Goal: Entertainment & Leisure: Consume media (video, audio)

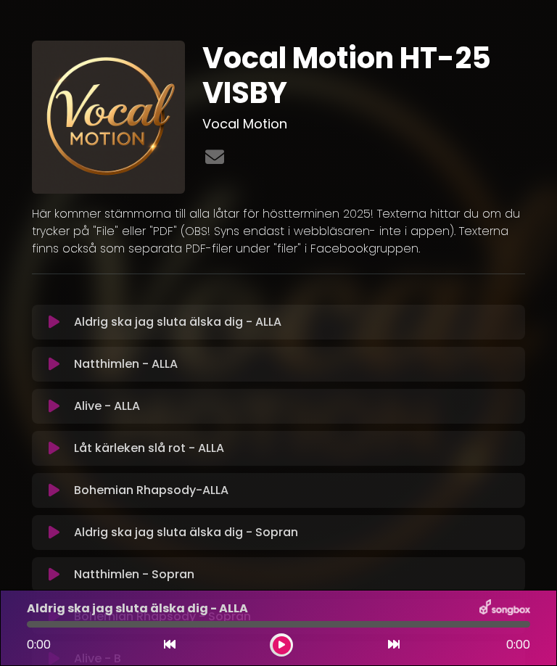
click at [62, 365] on button at bounding box center [55, 364] width 28 height 15
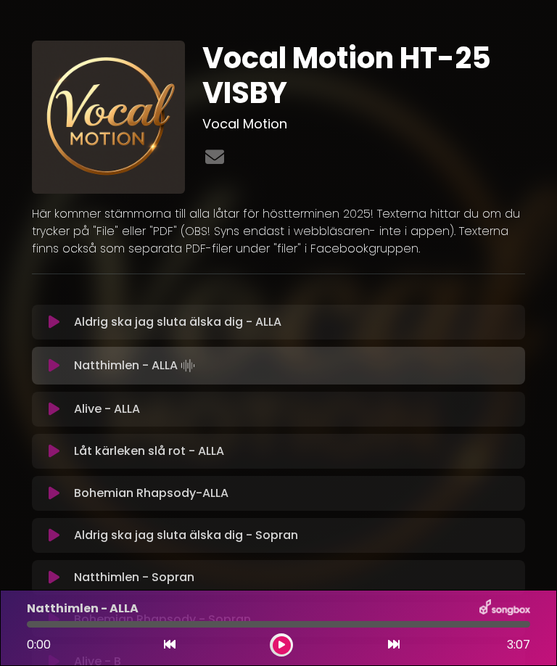
click at [52, 363] on icon at bounding box center [54, 365] width 11 height 15
click at [53, 373] on icon at bounding box center [53, 365] width 9 height 15
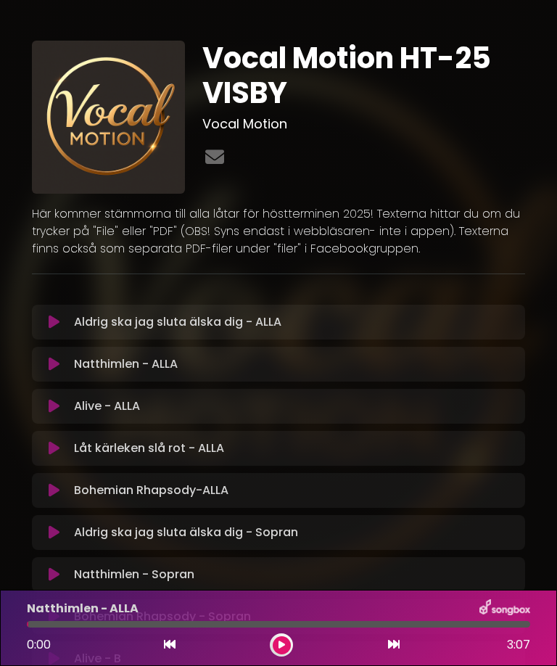
click at [57, 371] on icon at bounding box center [54, 364] width 11 height 15
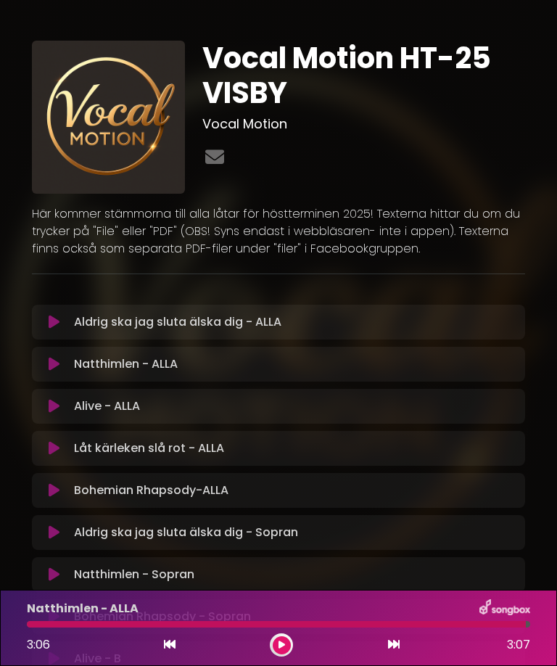
click at [71, 402] on div "Alive - ALLA Loading Track..." at bounding box center [292, 405] width 448 height 17
click at [62, 405] on button at bounding box center [55, 406] width 28 height 15
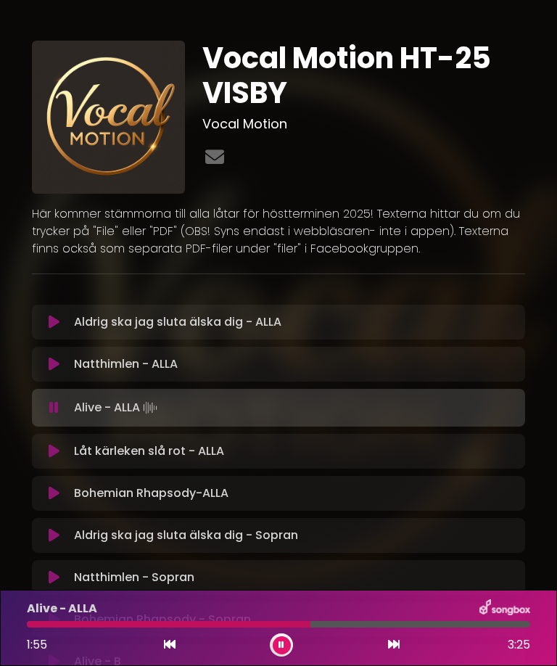
click at [56, 408] on icon at bounding box center [53, 407] width 9 height 15
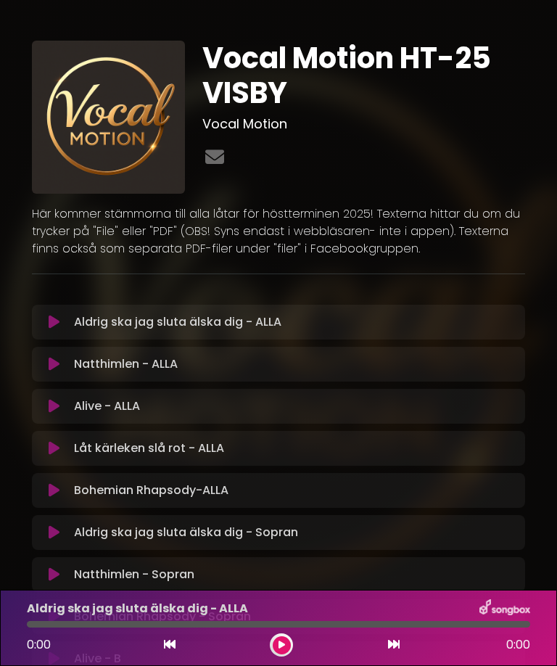
click at [59, 453] on icon at bounding box center [54, 448] width 11 height 15
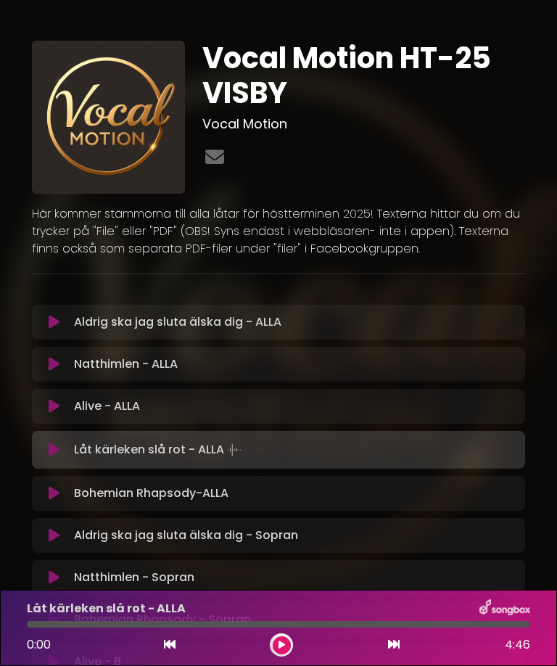
click at [54, 452] on icon at bounding box center [54, 449] width 11 height 15
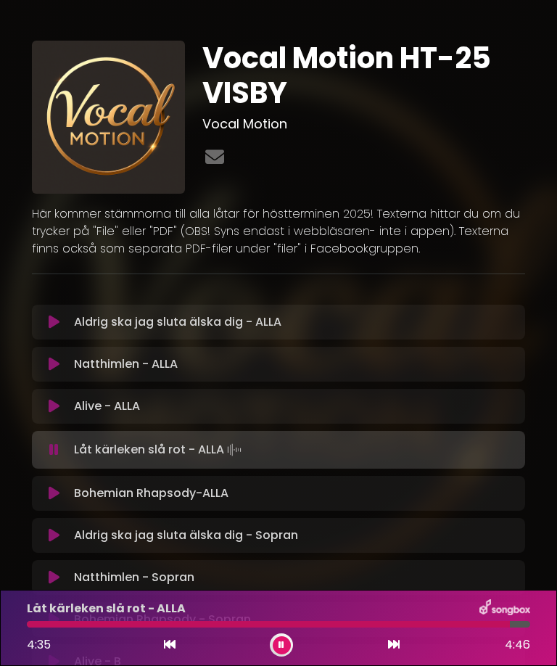
click at [61, 325] on button at bounding box center [55, 322] width 28 height 15
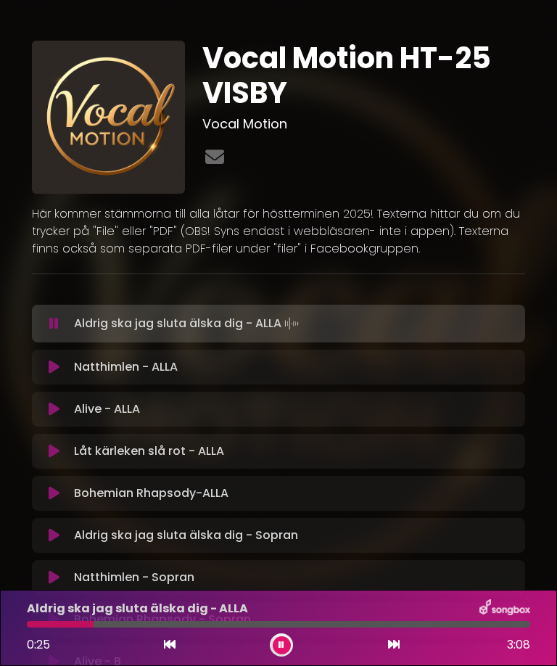
click at [55, 330] on icon at bounding box center [53, 323] width 9 height 15
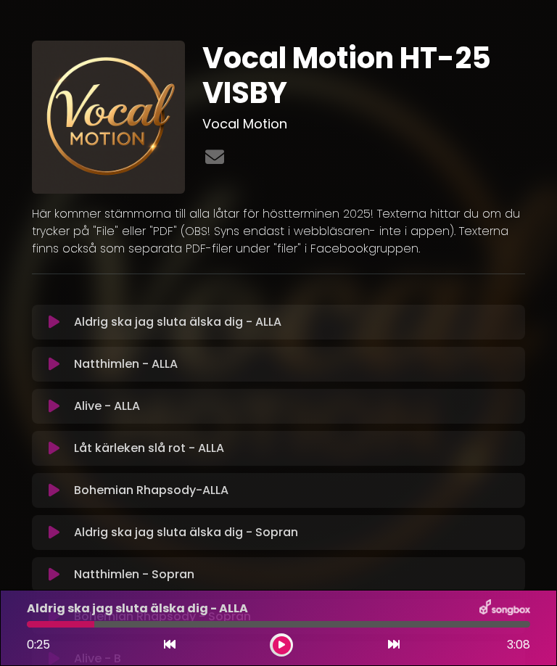
click at [62, 492] on button at bounding box center [55, 490] width 28 height 15
